Goal: Transaction & Acquisition: Purchase product/service

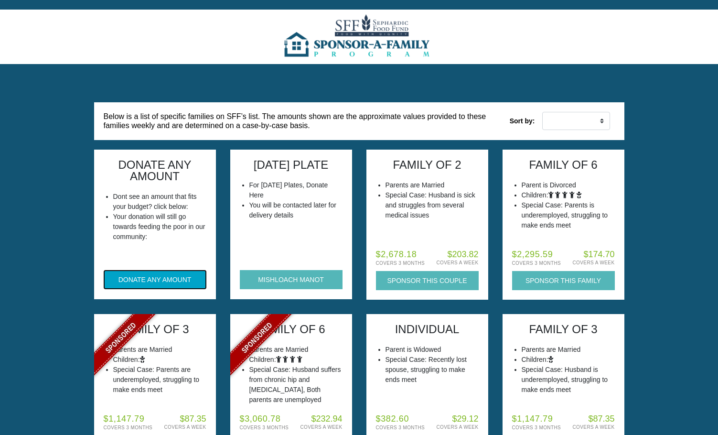
click at [169, 281] on button "DONATE ANY AMOUNT" at bounding box center [155, 279] width 103 height 19
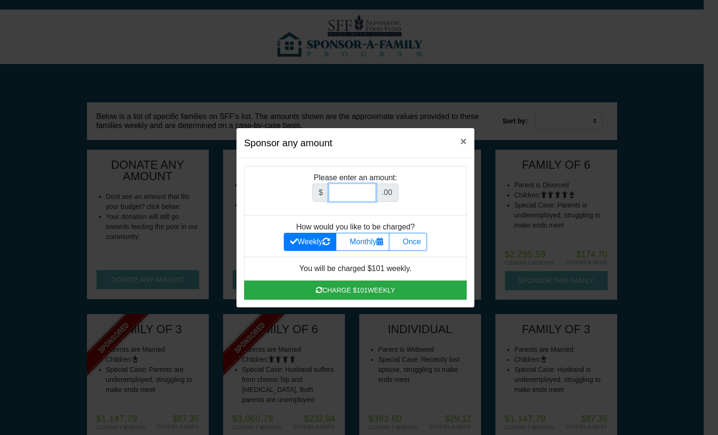
click at [341, 187] on input "Amount (to the nearest dollar)" at bounding box center [352, 192] width 47 height 18
type input "180"
click at [415, 241] on label "Once" at bounding box center [408, 242] width 38 height 18
click at [401, 241] on input "Once" at bounding box center [398, 239] width 6 height 6
radio input "true"
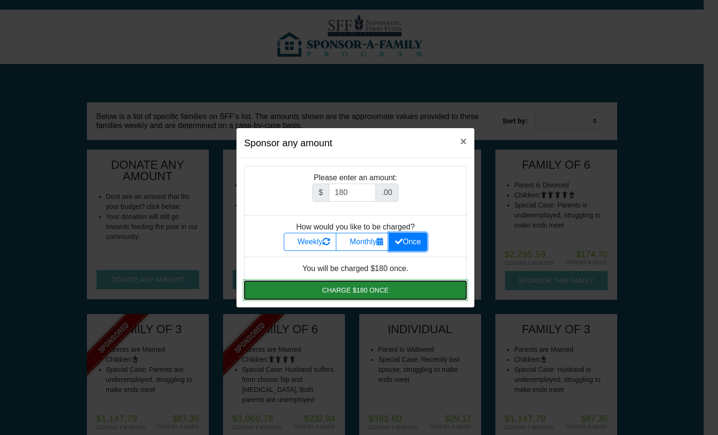
click at [422, 293] on button "Charge $180 once" at bounding box center [355, 289] width 223 height 19
